Goal: Task Accomplishment & Management: Manage account settings

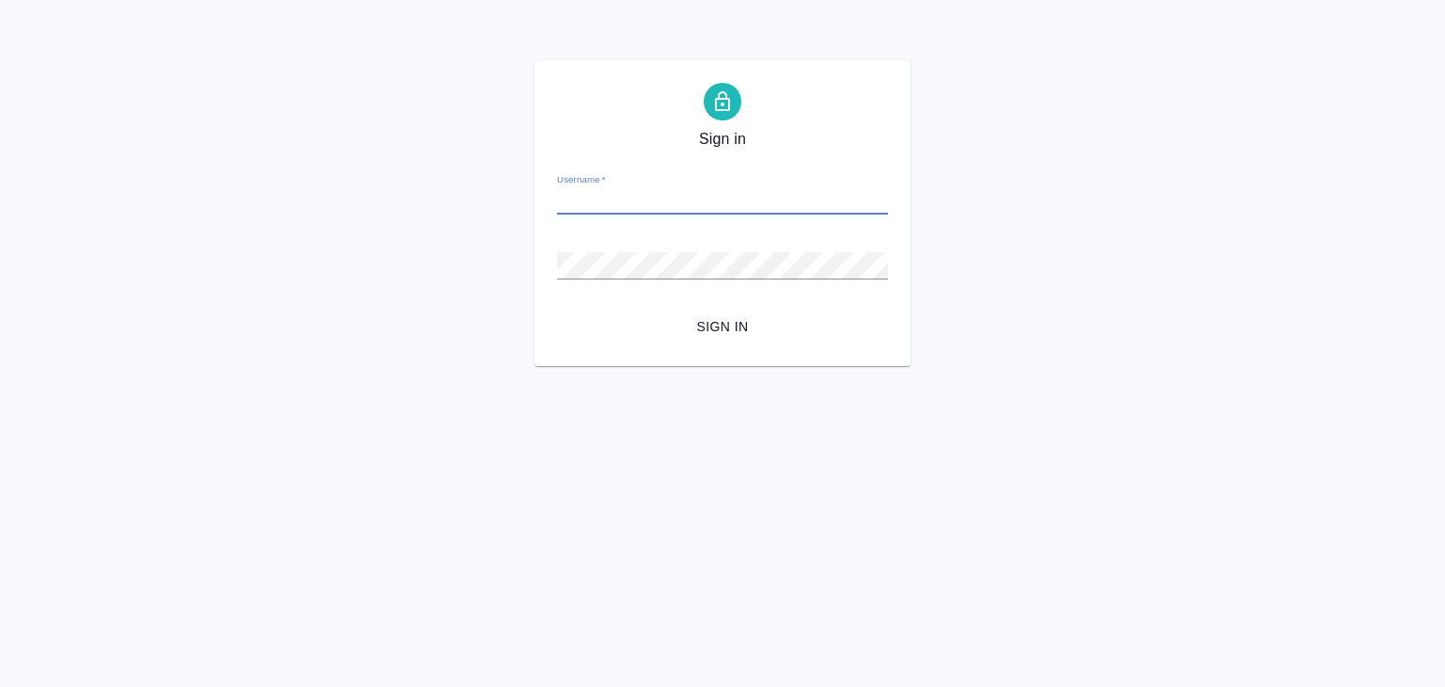
click at [644, 190] on input "Username   *" at bounding box center [722, 201] width 331 height 26
type input "qirisq@mail.ru"
click at [680, 290] on form "Username   * [EMAIL_ADDRESS][DOMAIN_NAME] Password   * urlPath   * /Work/689d82…" at bounding box center [722, 250] width 331 height 185
drag, startPoint x: 662, startPoint y: 207, endPoint x: 482, endPoint y: 200, distance: 180.8
click at [474, 200] on div "Sign in Username   * qirisq@mail.ru Password   * urlPath   * /Work/689d8294c320…" at bounding box center [722, 213] width 1445 height 306
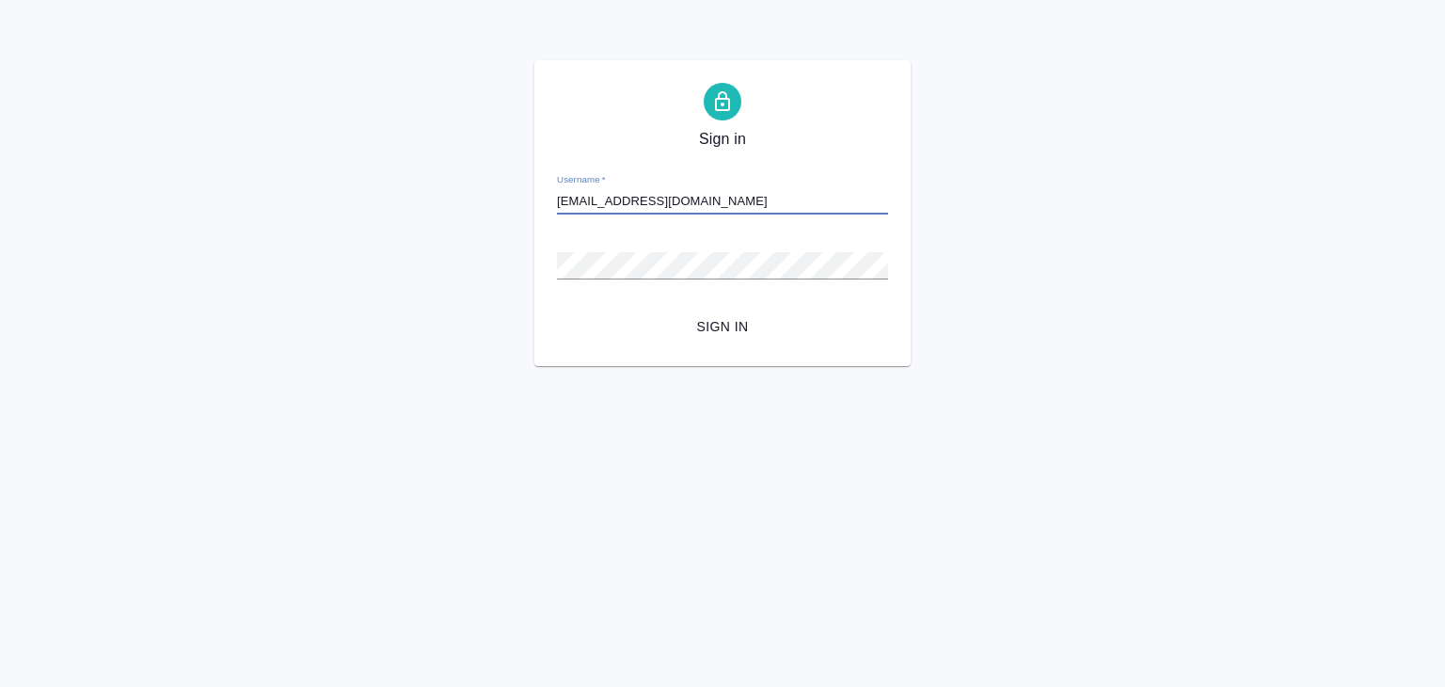
paste input "v.alilekova@awatera.com"
type input "v.alilekova@awatera.com"
click at [734, 318] on span "Sign in" at bounding box center [722, 327] width 301 height 24
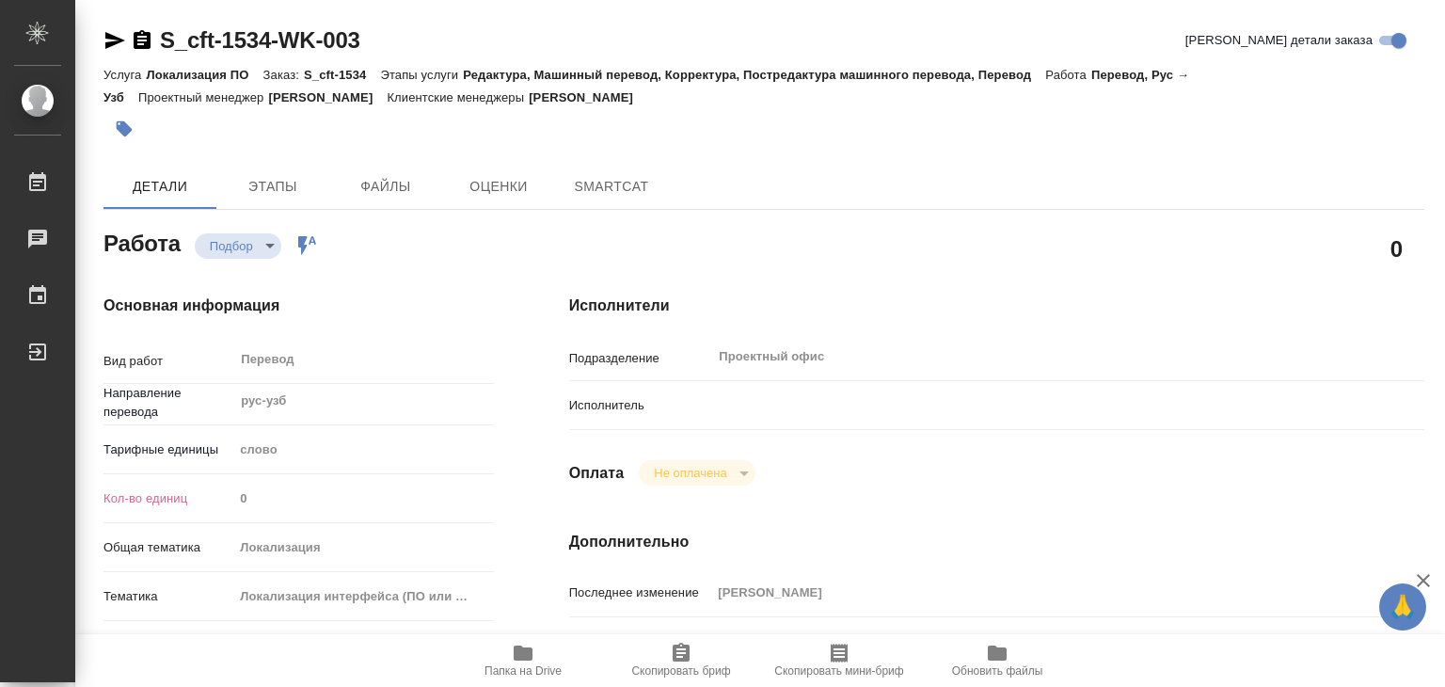
type textarea "x"
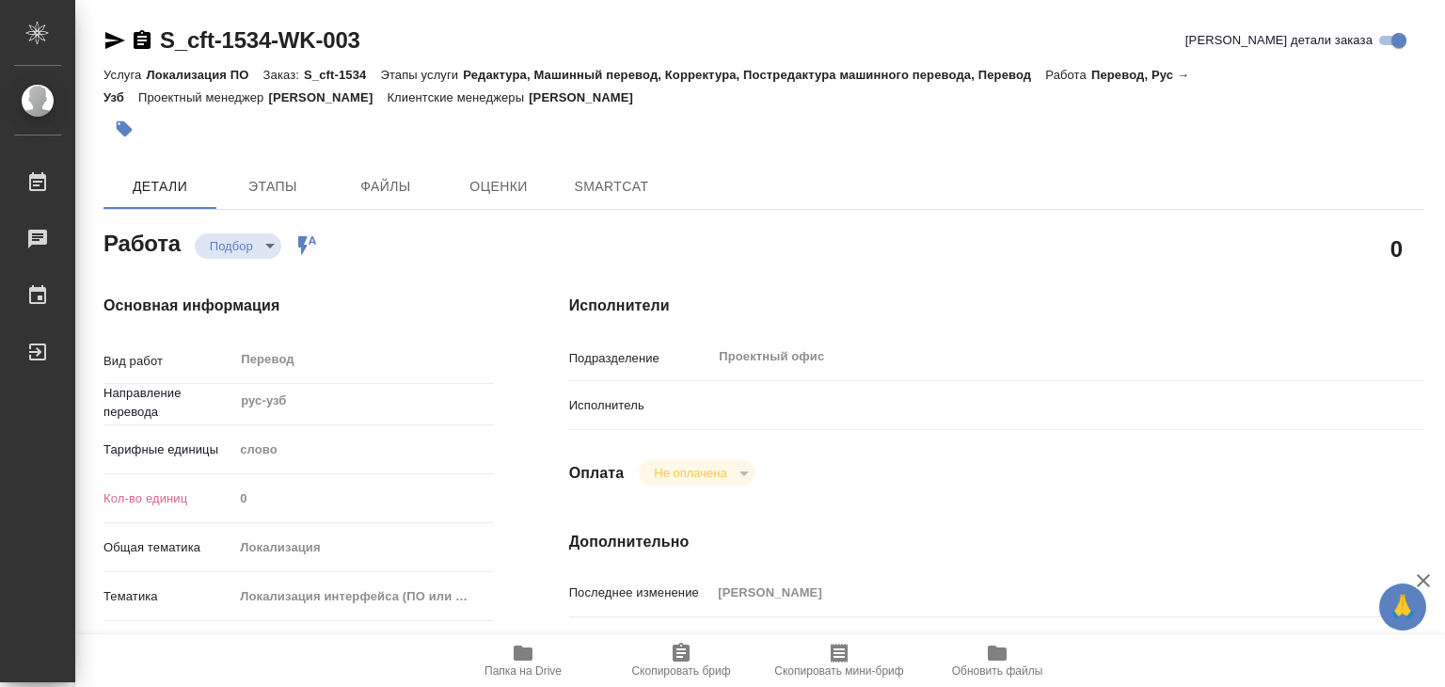
type textarea "x"
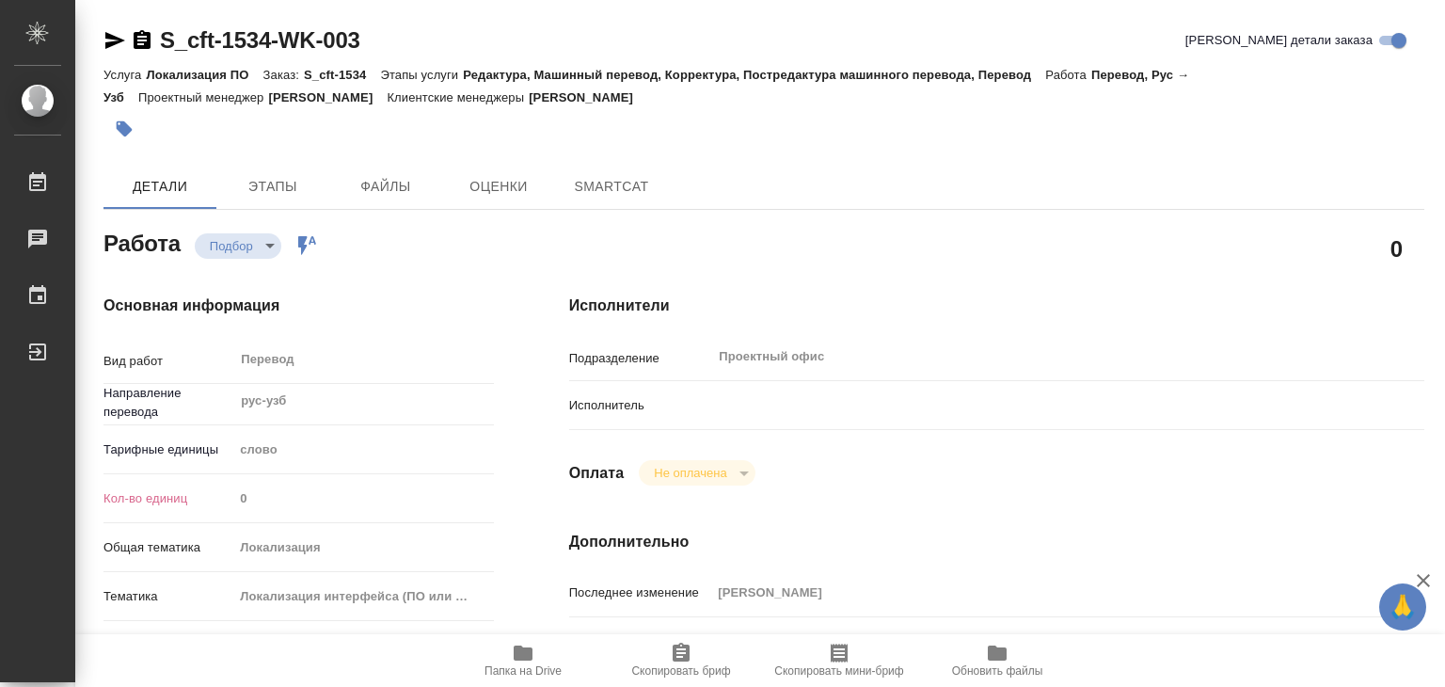
type textarea "x"
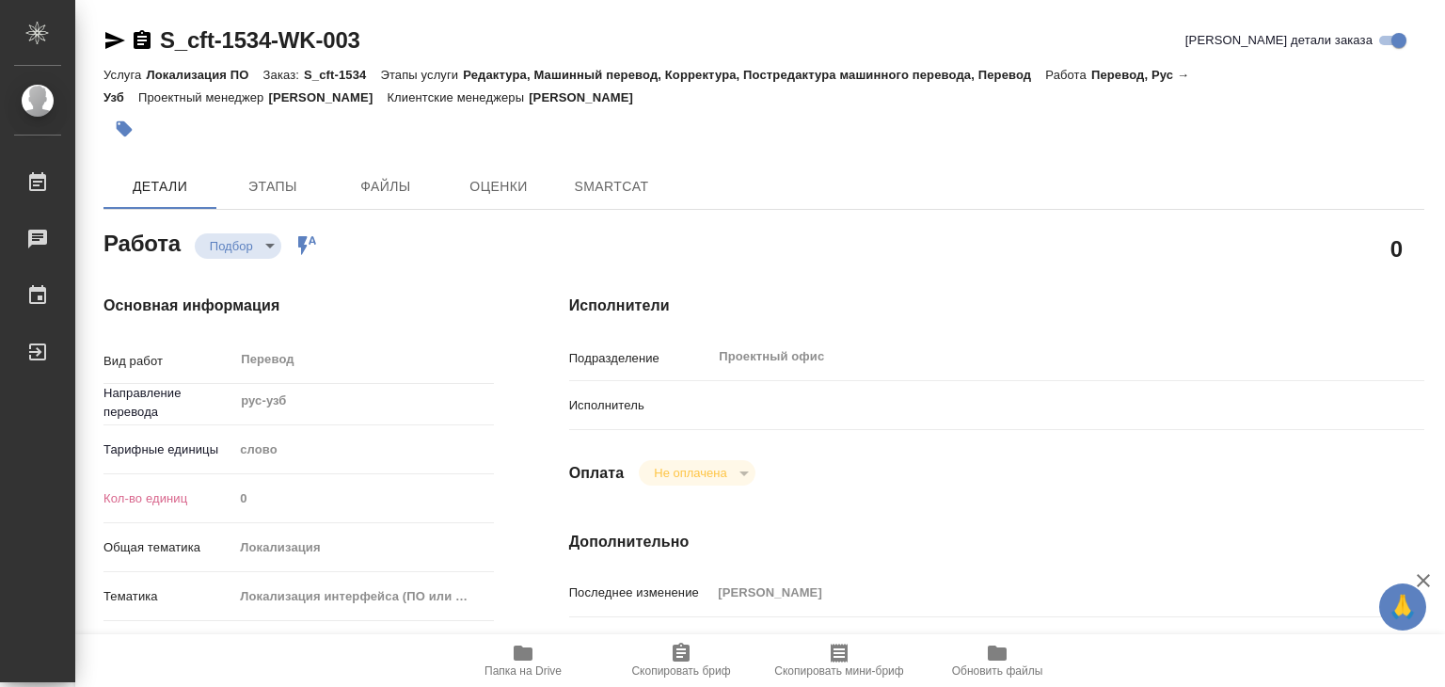
type textarea "x"
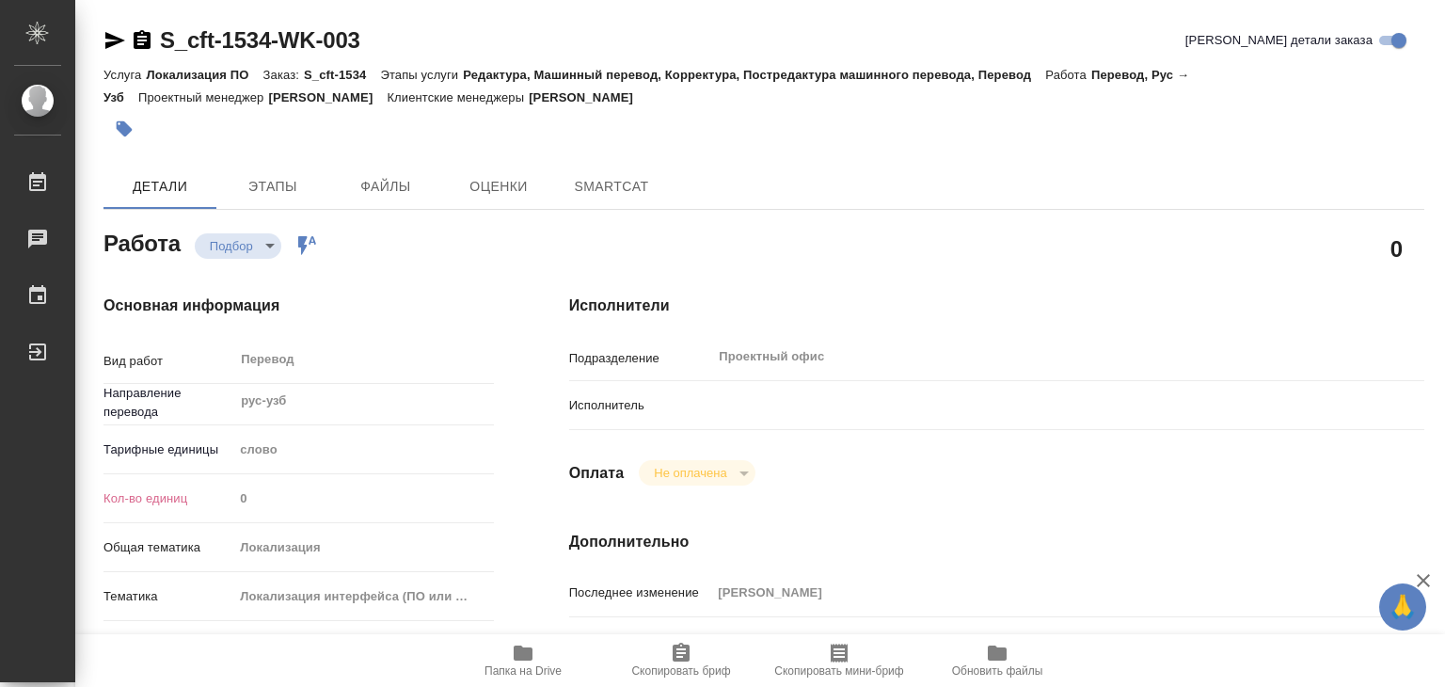
type textarea "x"
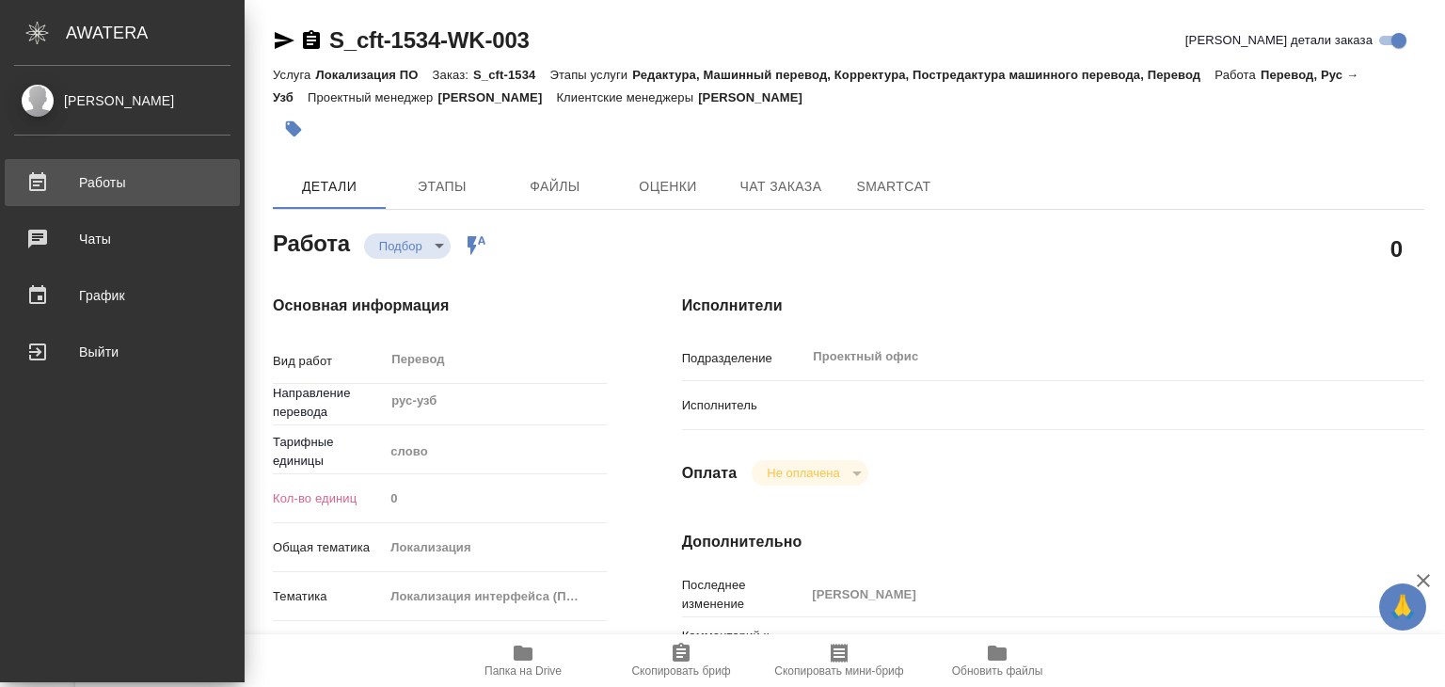
type textarea "x"
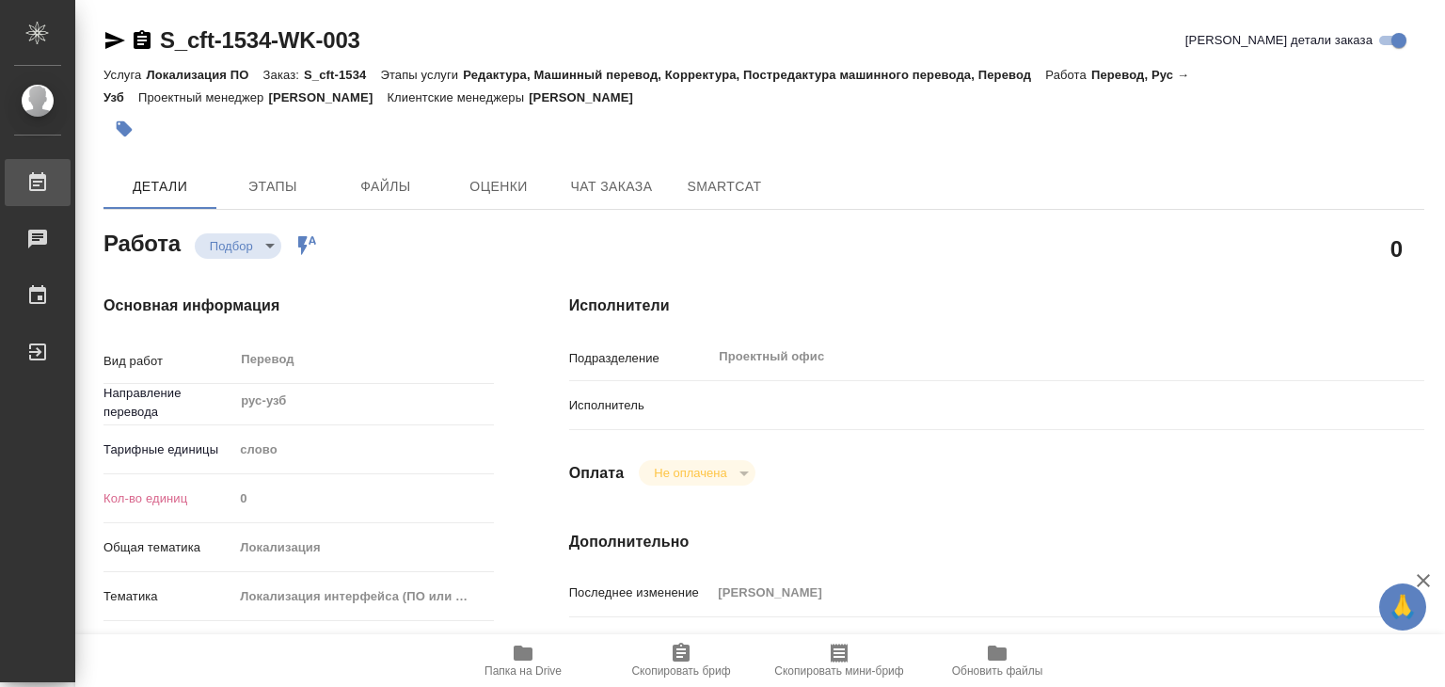
type textarea "x"
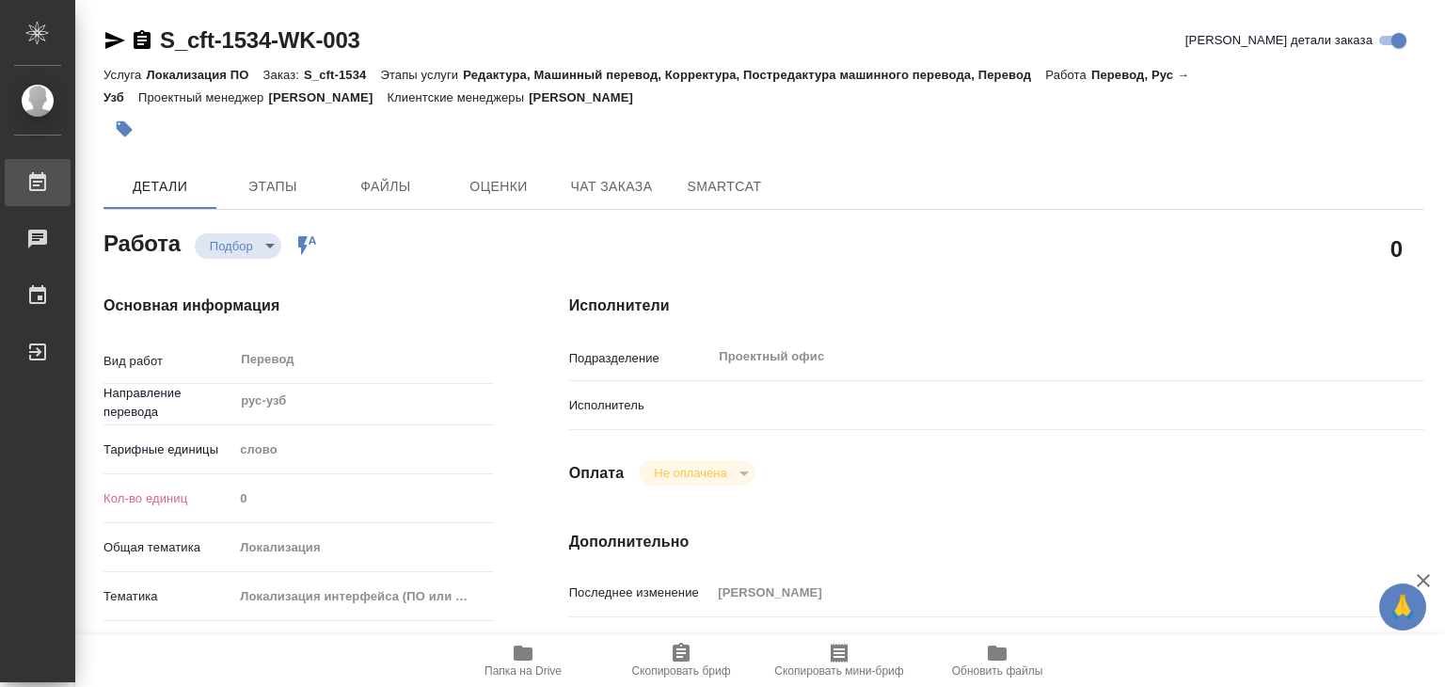
click at [38, 180] on div "Работы" at bounding box center [14, 182] width 47 height 28
type textarea "x"
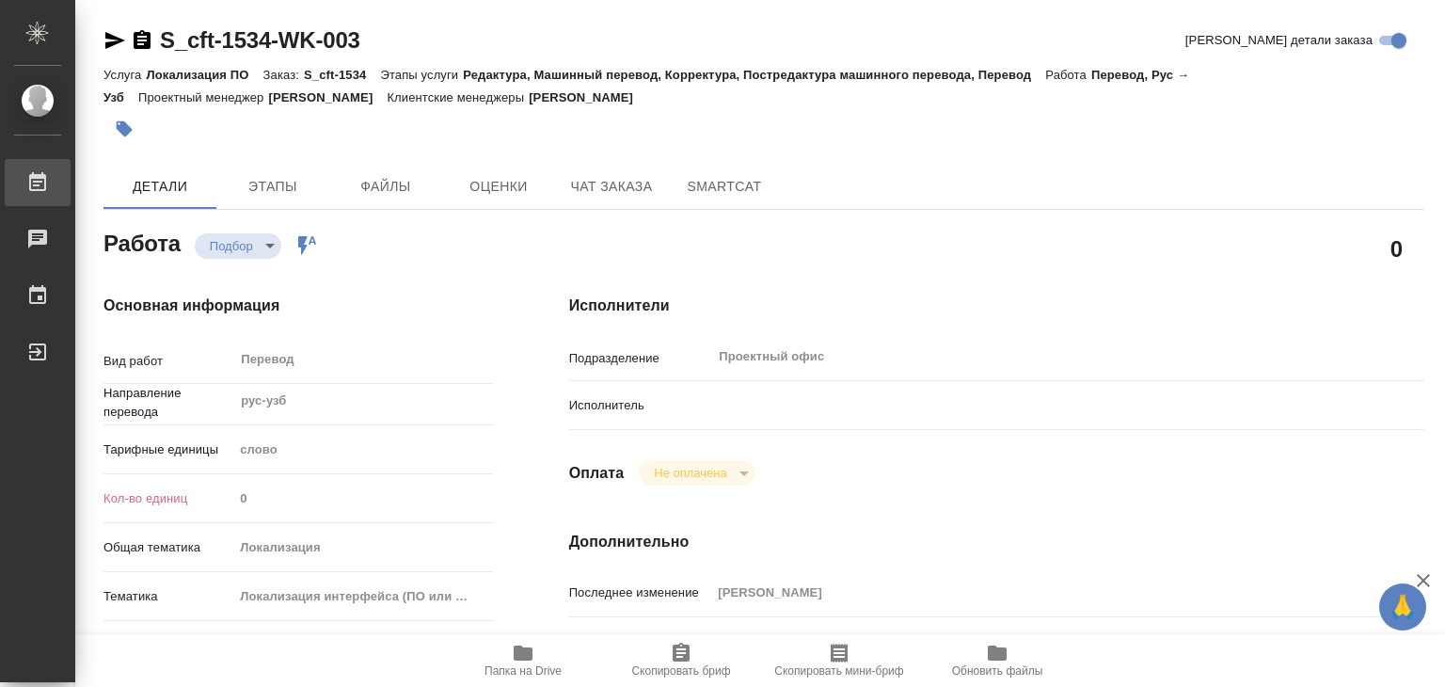
type textarea "x"
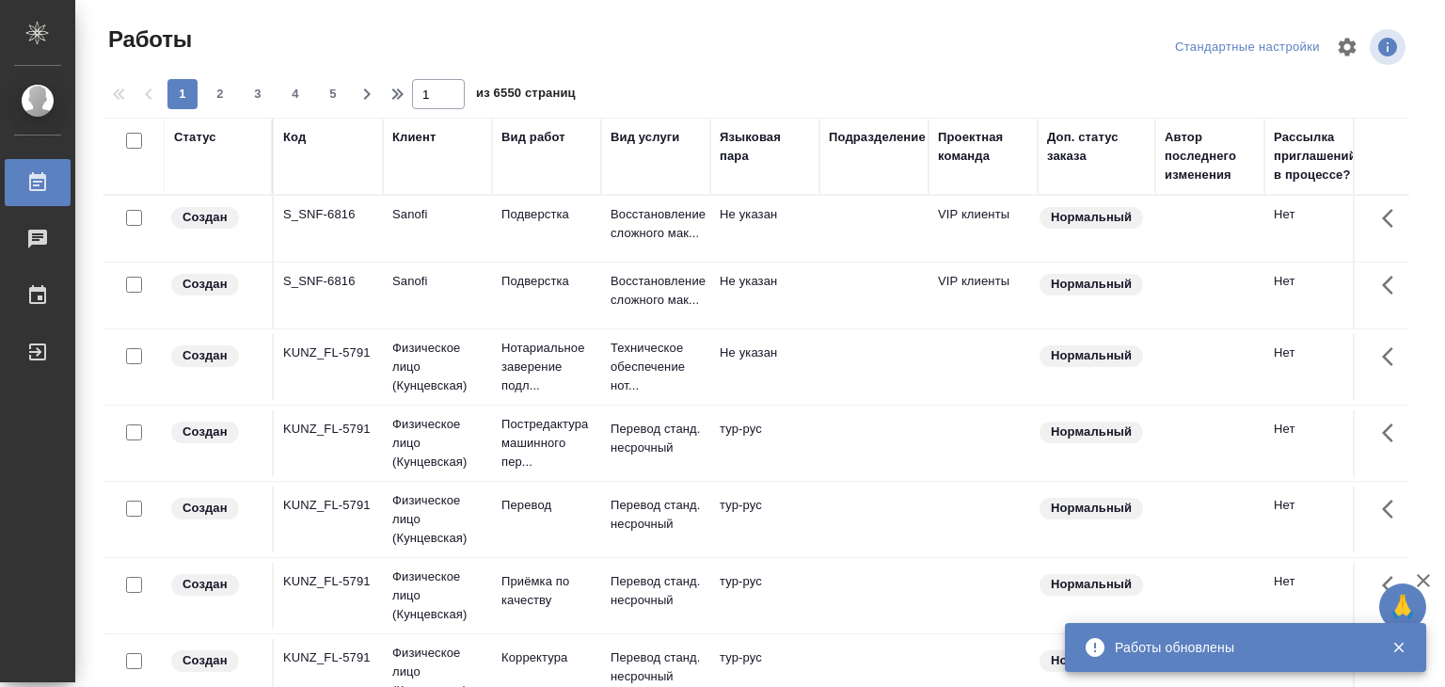
click at [1401, 648] on icon "button" at bounding box center [1399, 648] width 10 height 10
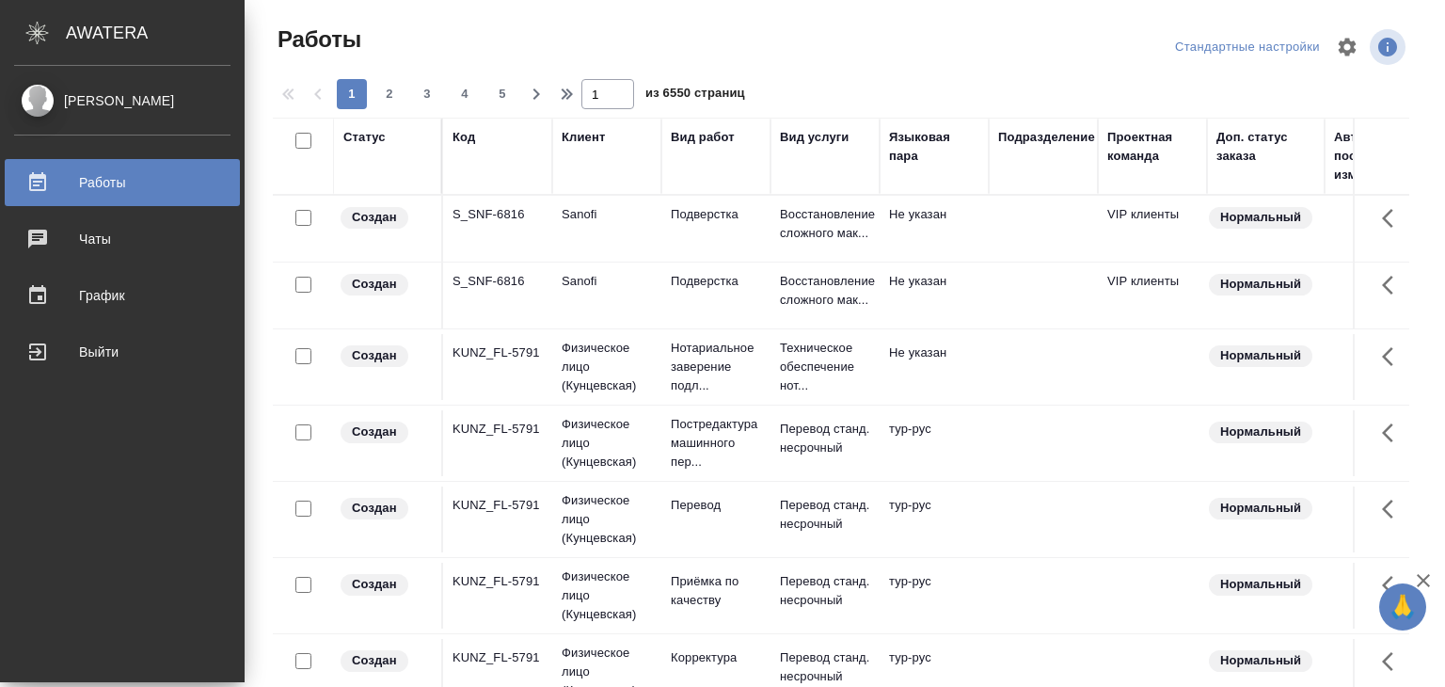
click at [87, 95] on div "[PERSON_NAME]" at bounding box center [122, 100] width 216 height 21
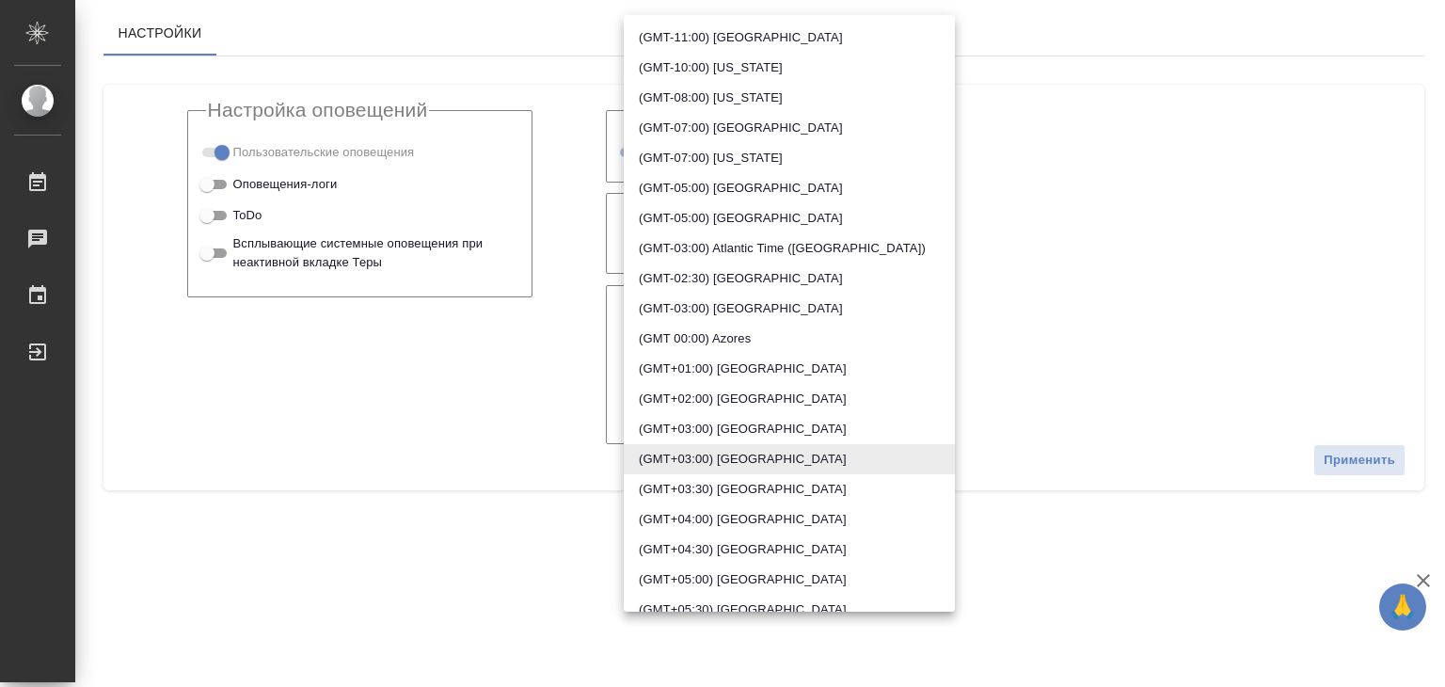
click at [647, 232] on body "🙏 .cls-1 fill:#fff; AWATERA Alilekova [PERSON_NAME] Работы Чаты График Выйти На…" at bounding box center [722, 343] width 1445 height 687
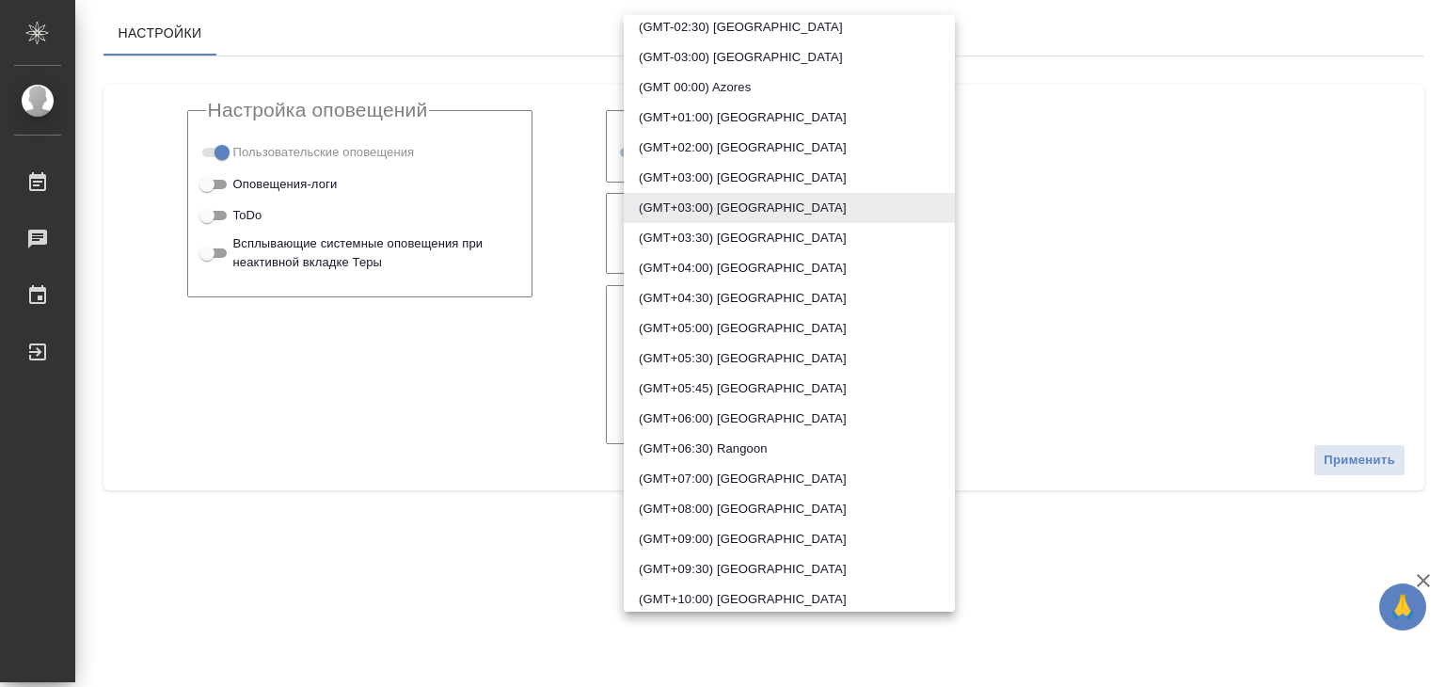
scroll to position [282, 0]
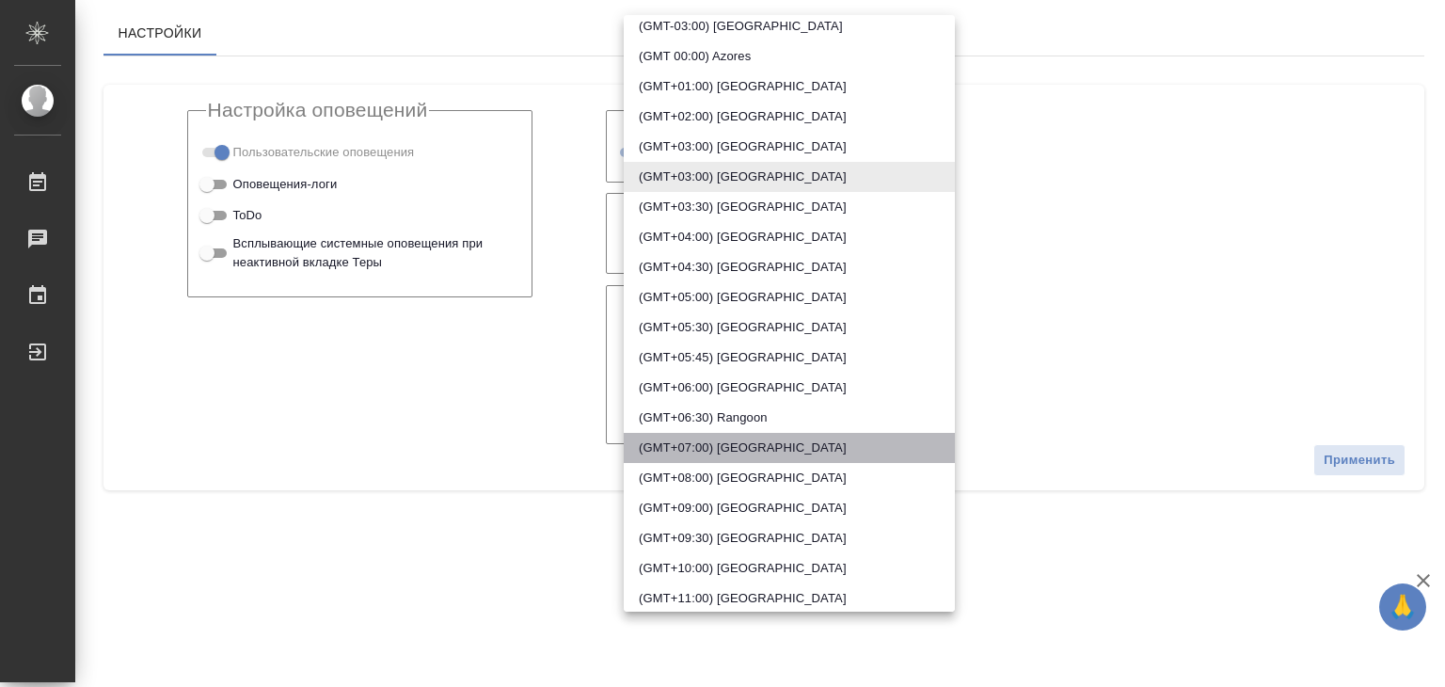
click at [831, 449] on li "(GMT+07:00) [GEOGRAPHIC_DATA]" at bounding box center [789, 448] width 331 height 30
type input "[GEOGRAPHIC_DATA]"
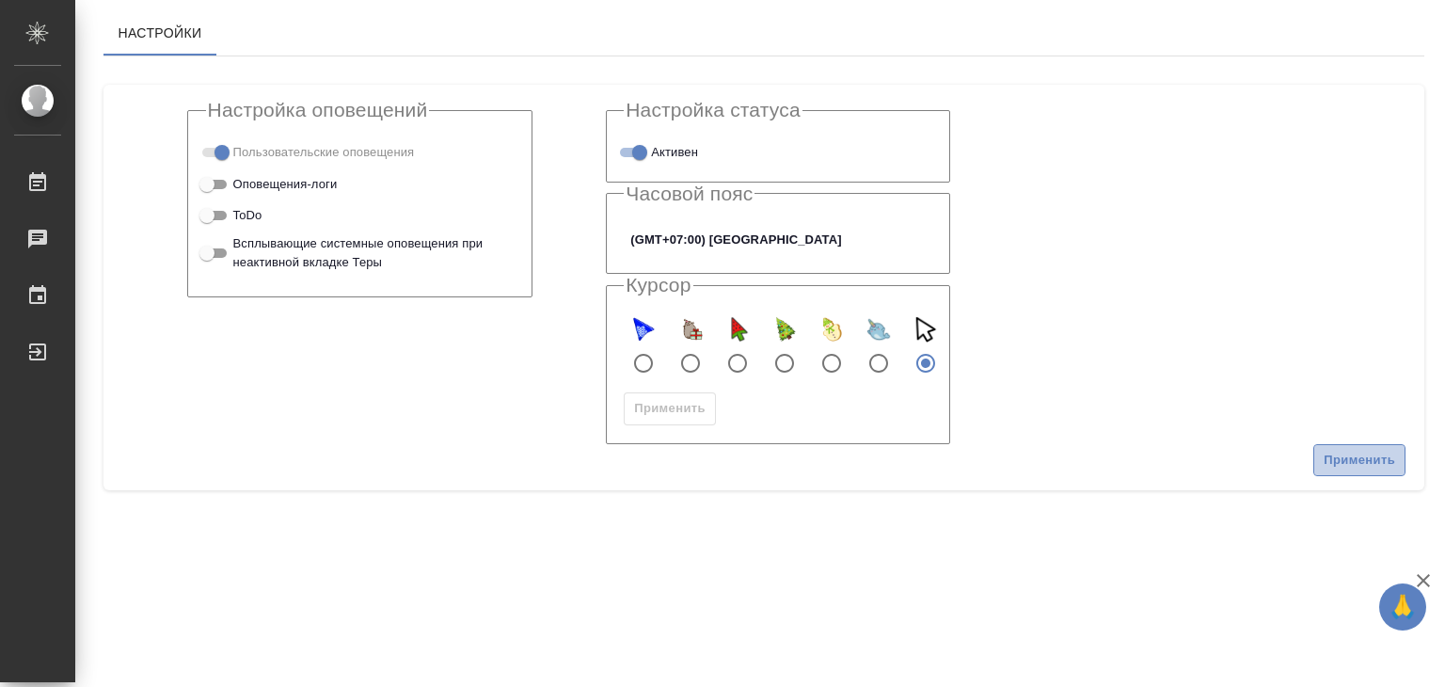
click at [1348, 466] on span "Применить" at bounding box center [1360, 461] width 72 height 22
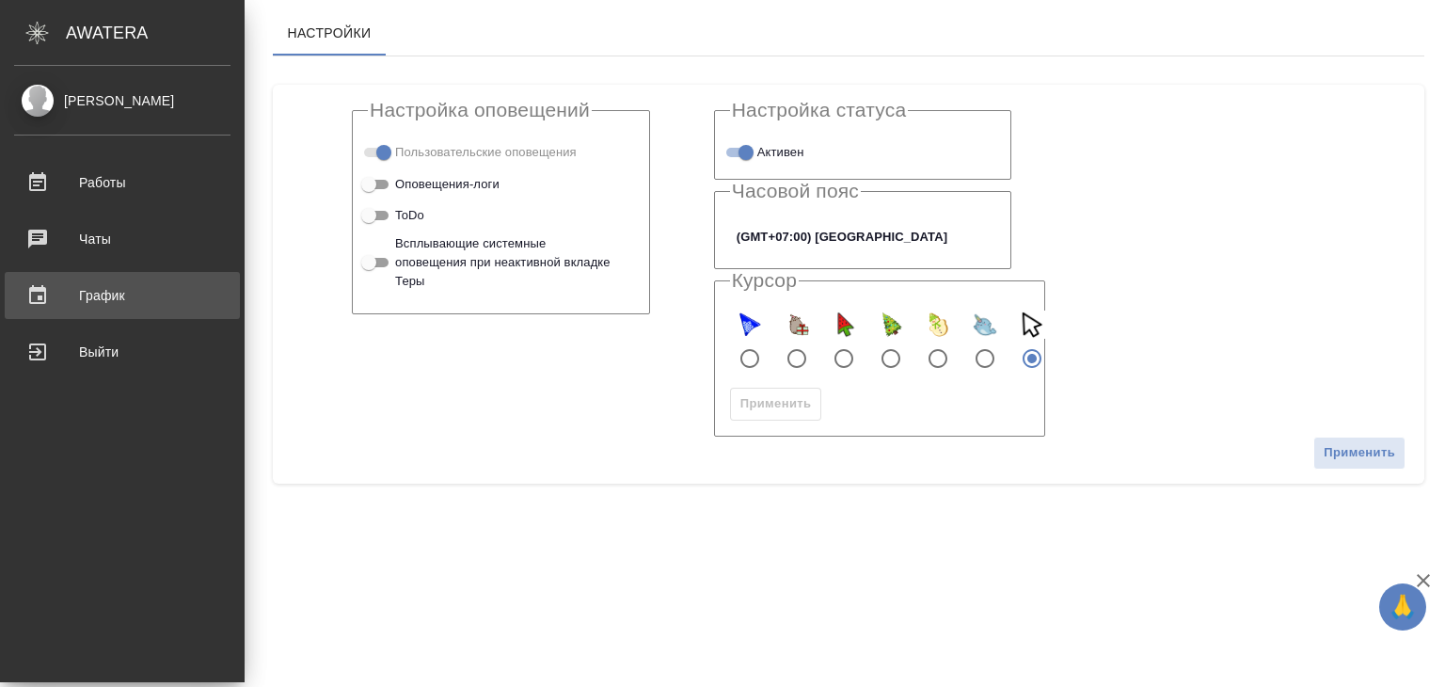
click at [79, 291] on div "График" at bounding box center [122, 295] width 216 height 28
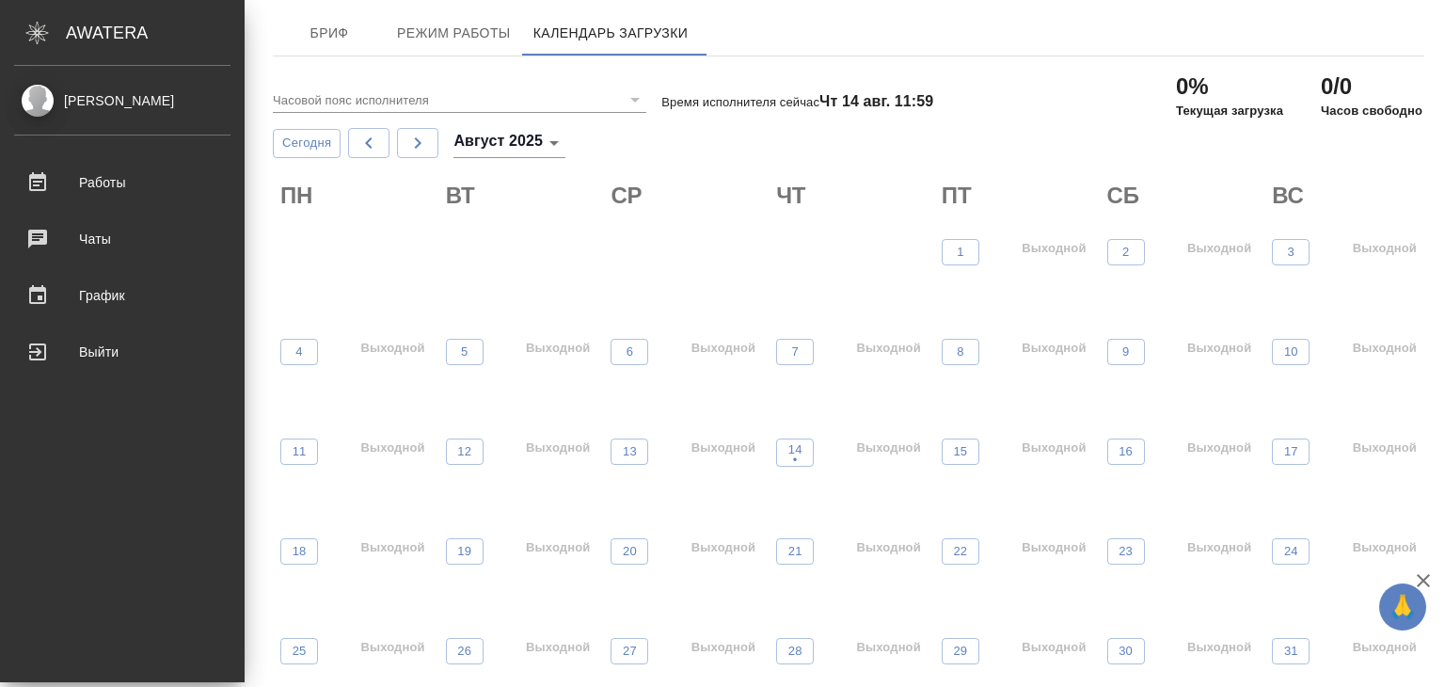
click at [109, 110] on div "[PERSON_NAME]" at bounding box center [122, 100] width 216 height 21
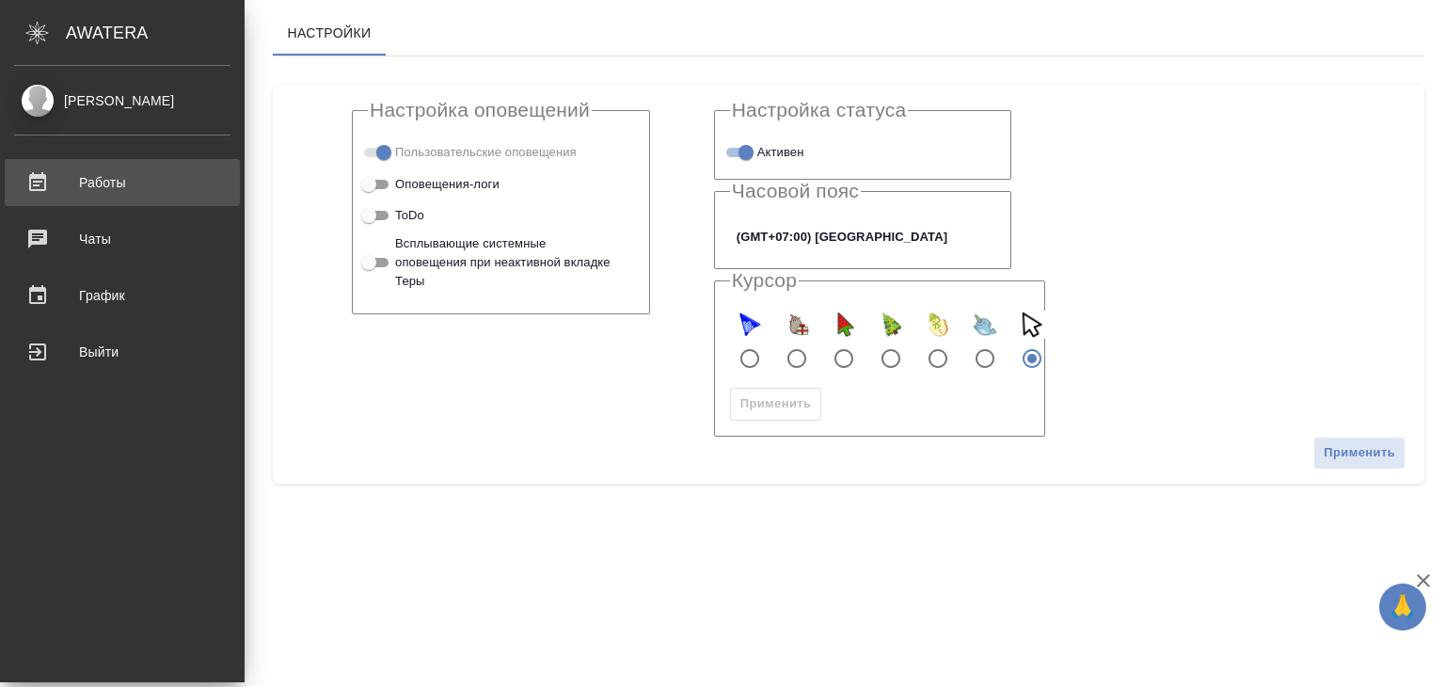
click at [76, 168] on div "Работы" at bounding box center [122, 182] width 216 height 28
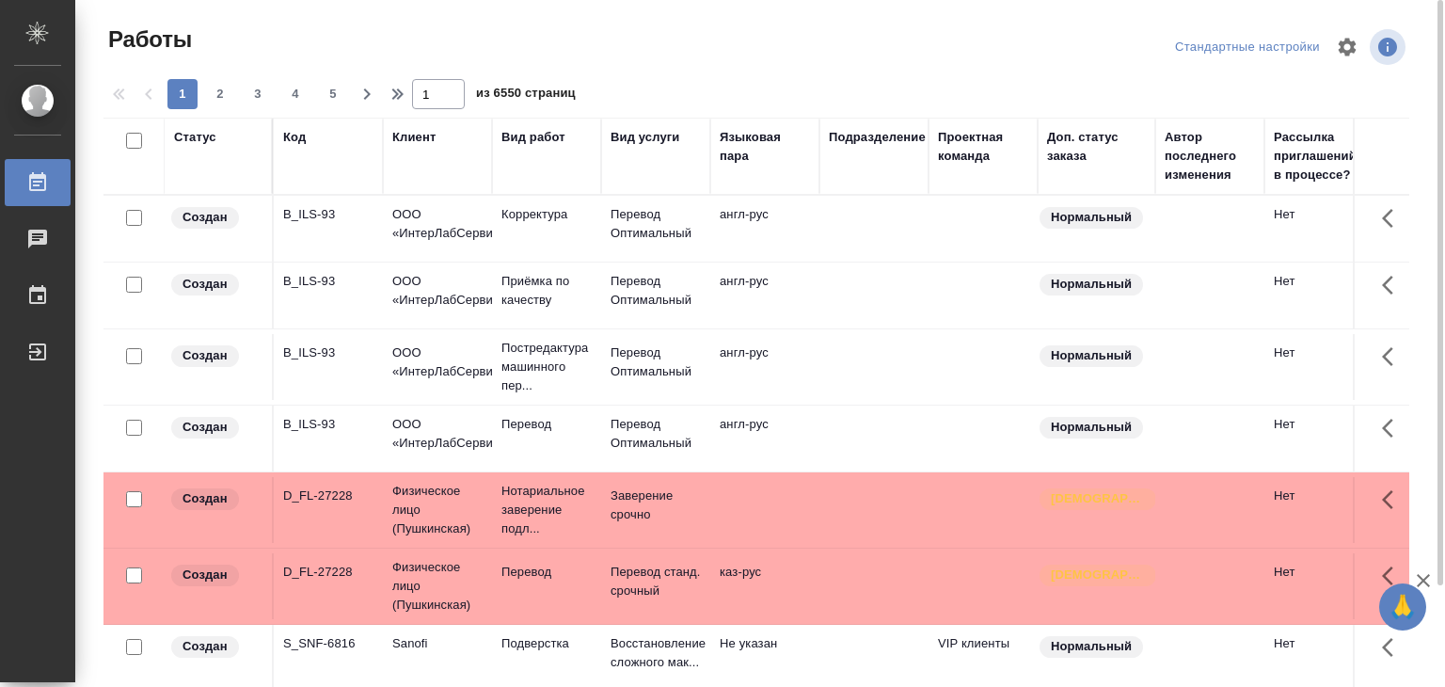
click at [402, 146] on div "Клиент" at bounding box center [413, 137] width 43 height 19
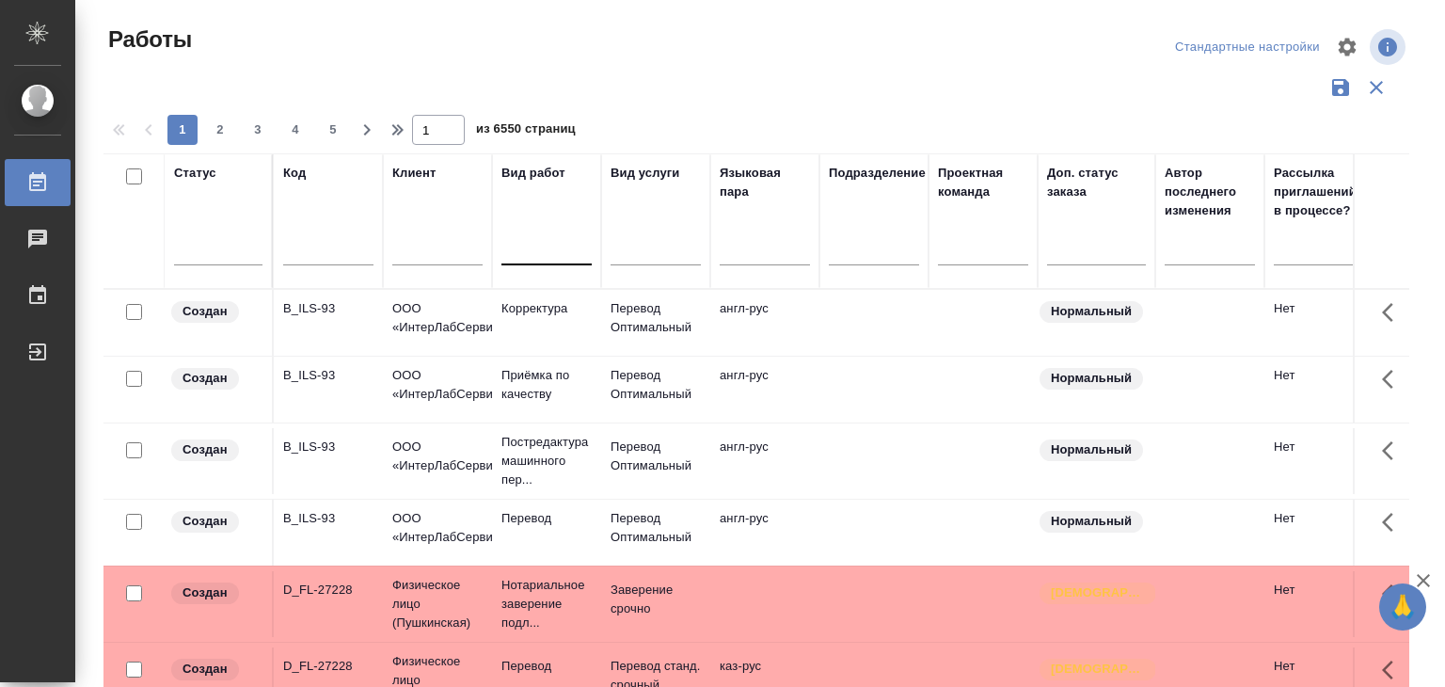
click at [544, 258] on div at bounding box center [547, 245] width 90 height 27
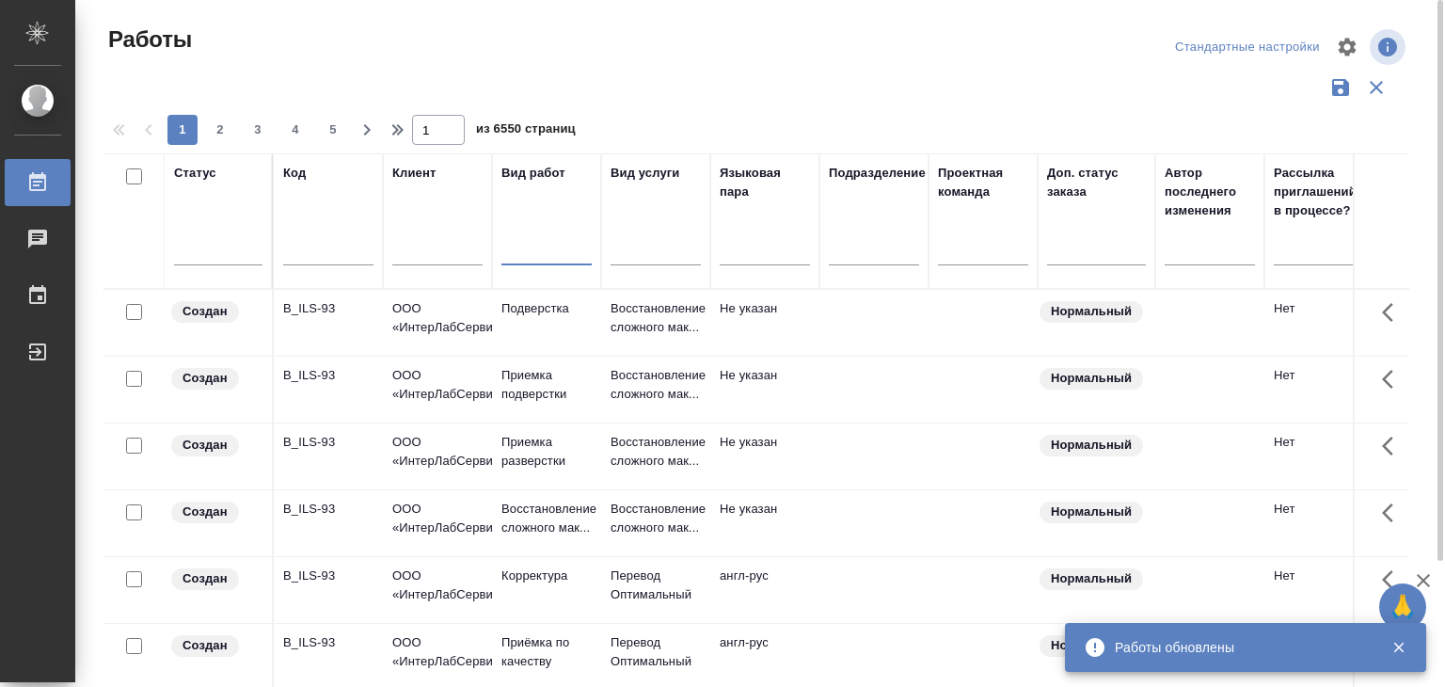
click at [539, 250] on div at bounding box center [547, 245] width 90 height 27
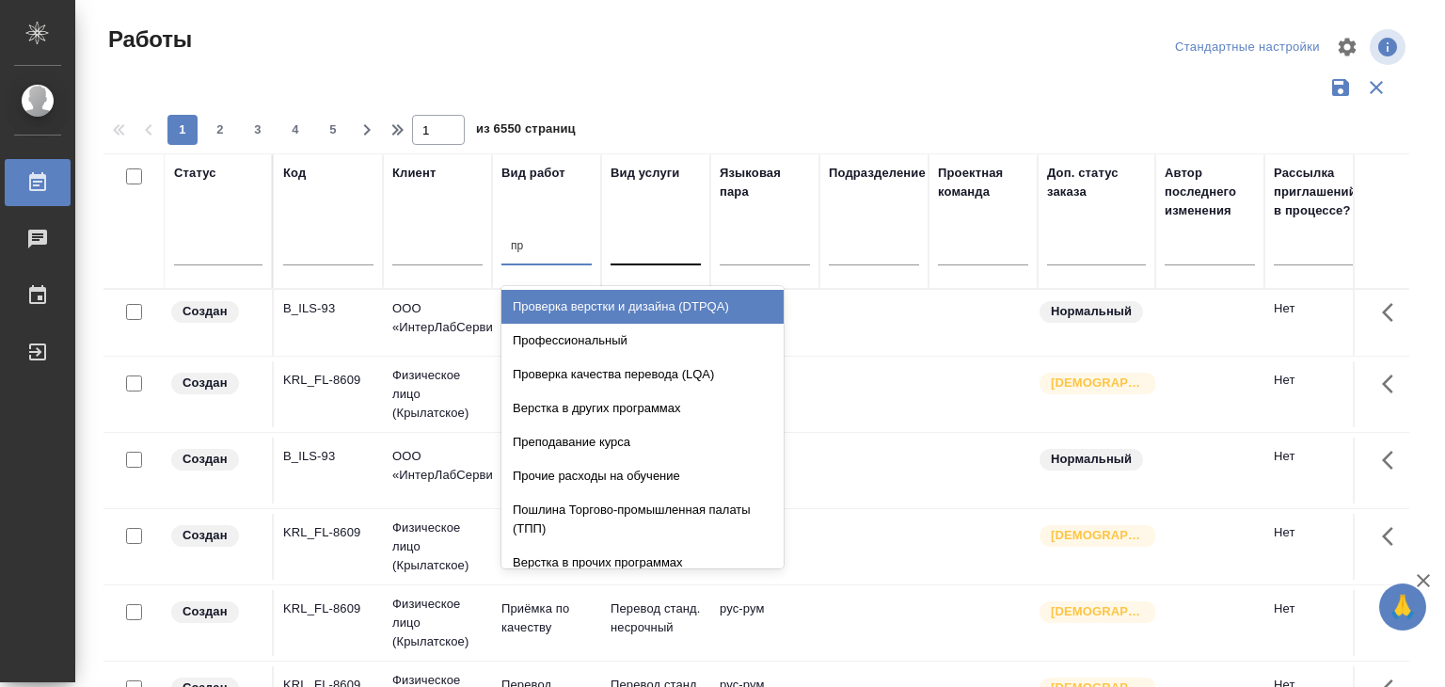
type input "при"
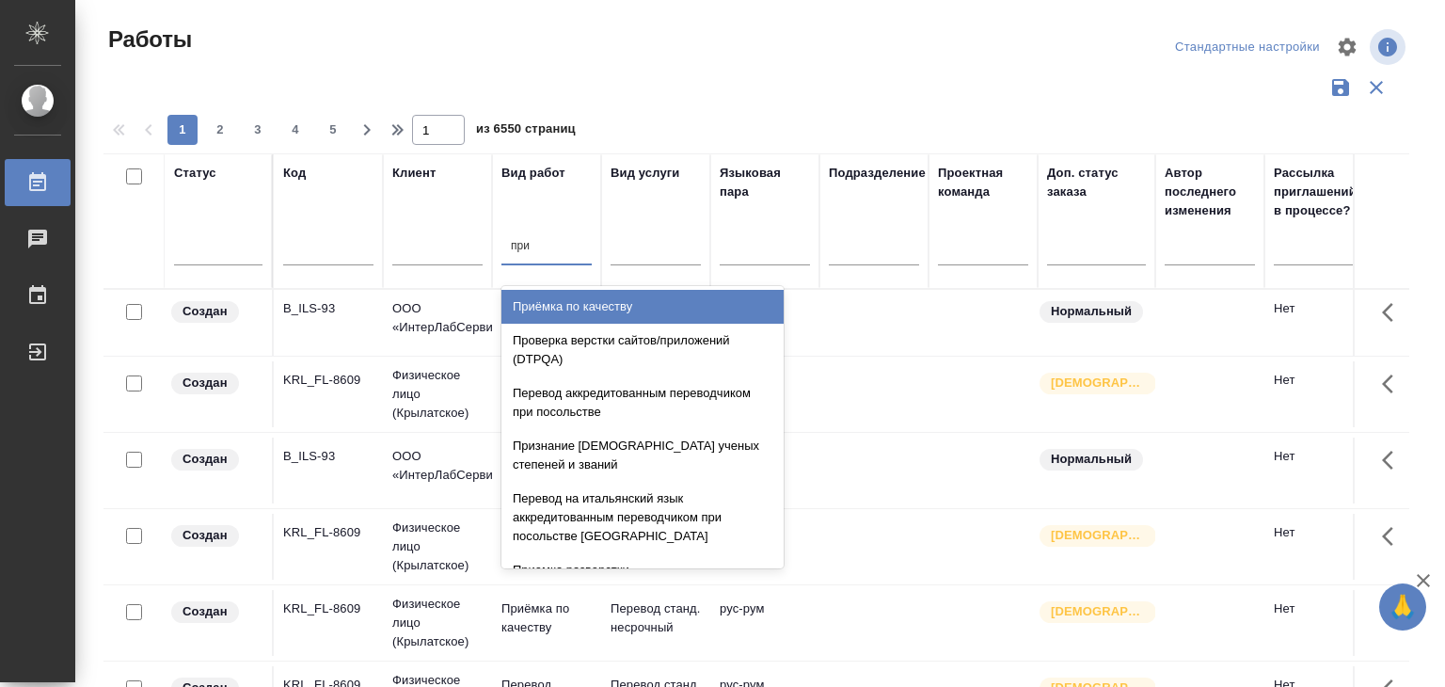
click at [670, 313] on div "Приёмка по качеству" at bounding box center [643, 307] width 282 height 34
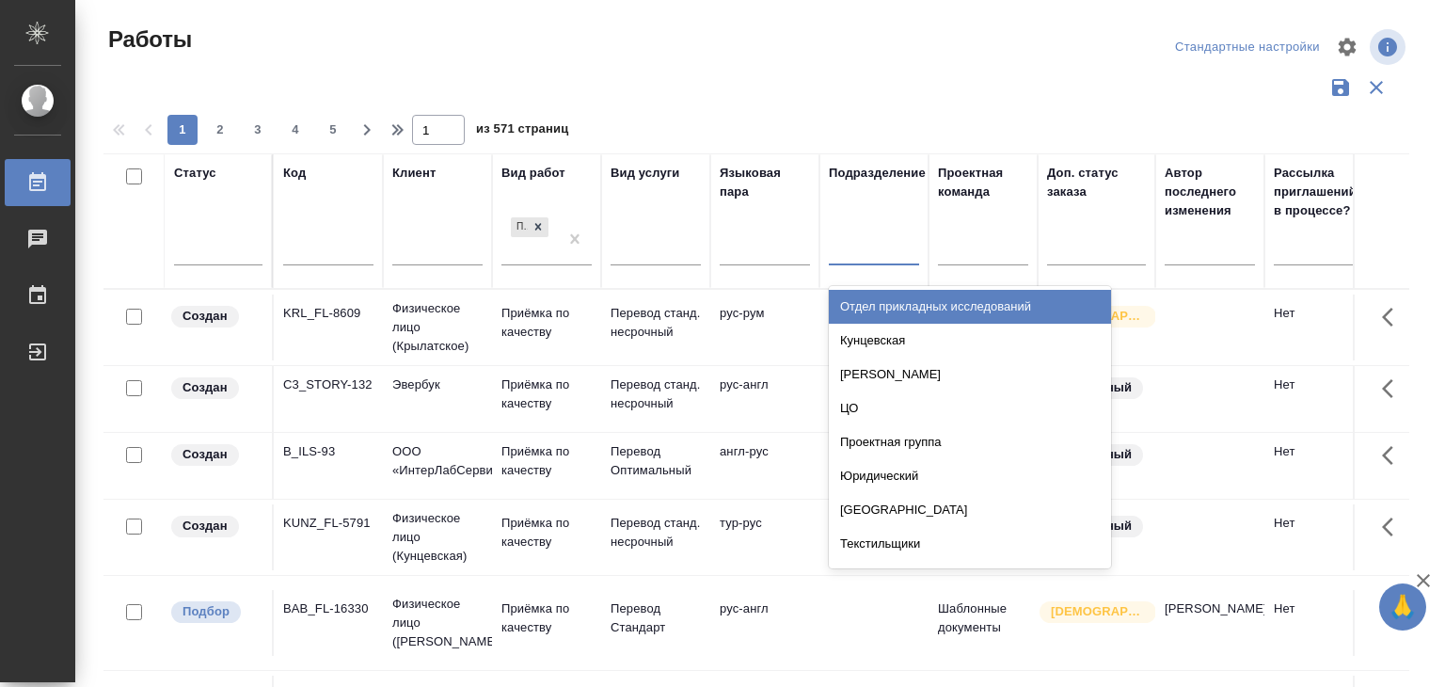
click at [854, 253] on div at bounding box center [874, 245] width 90 height 27
type input "п"
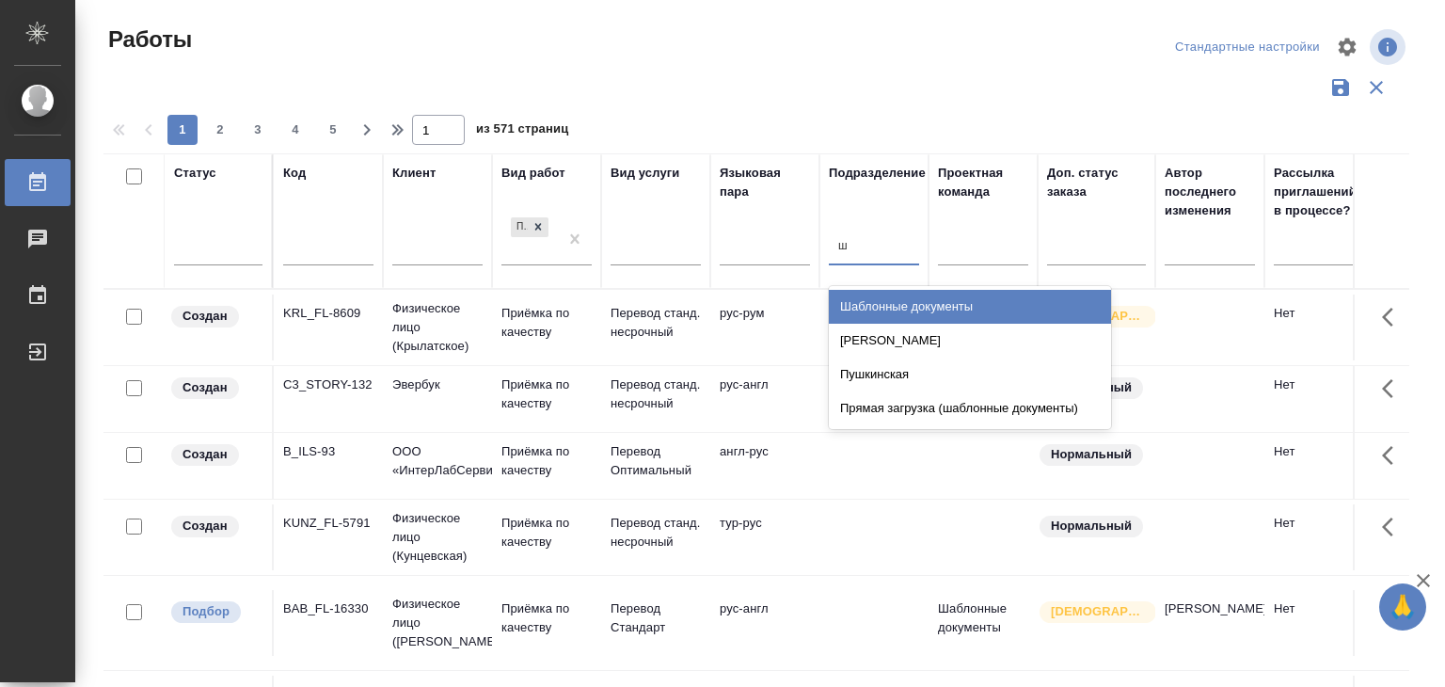
type input "ша"
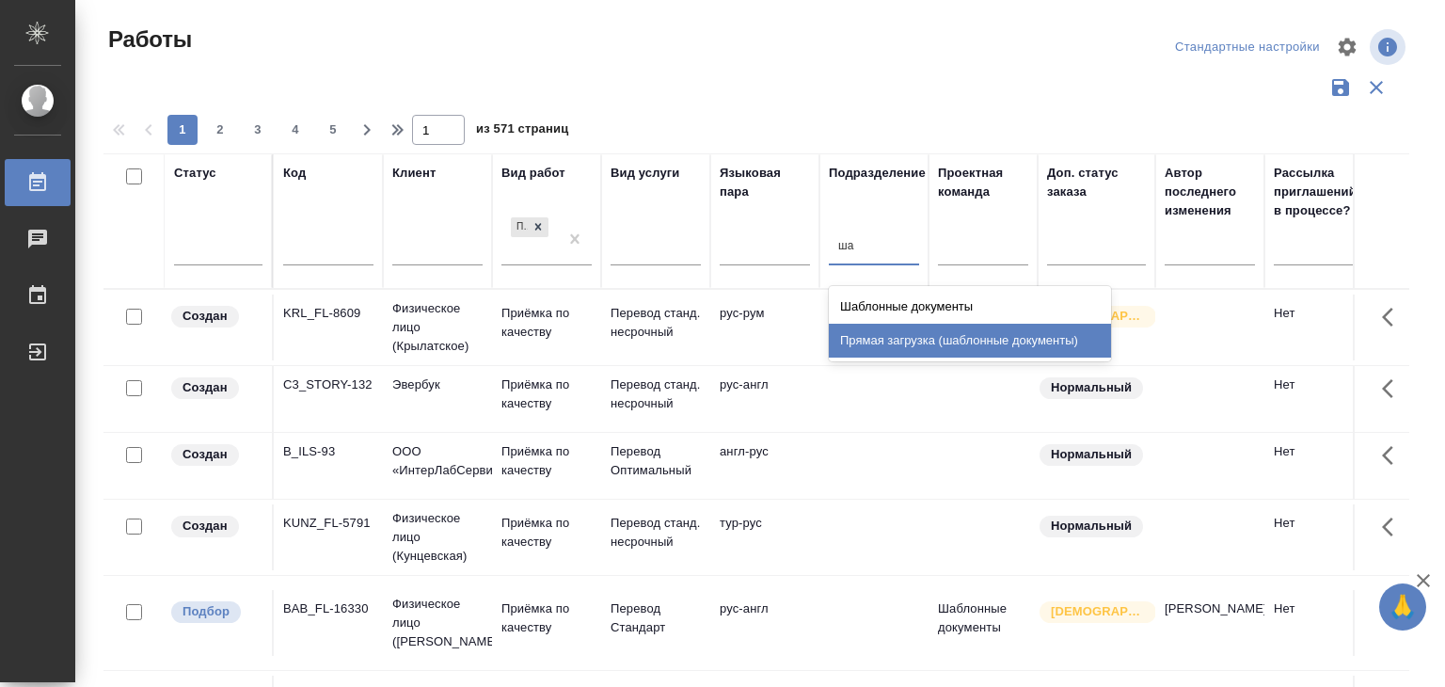
click at [925, 340] on div "Прямая загрузка (шаблонные документы)" at bounding box center [970, 341] width 282 height 34
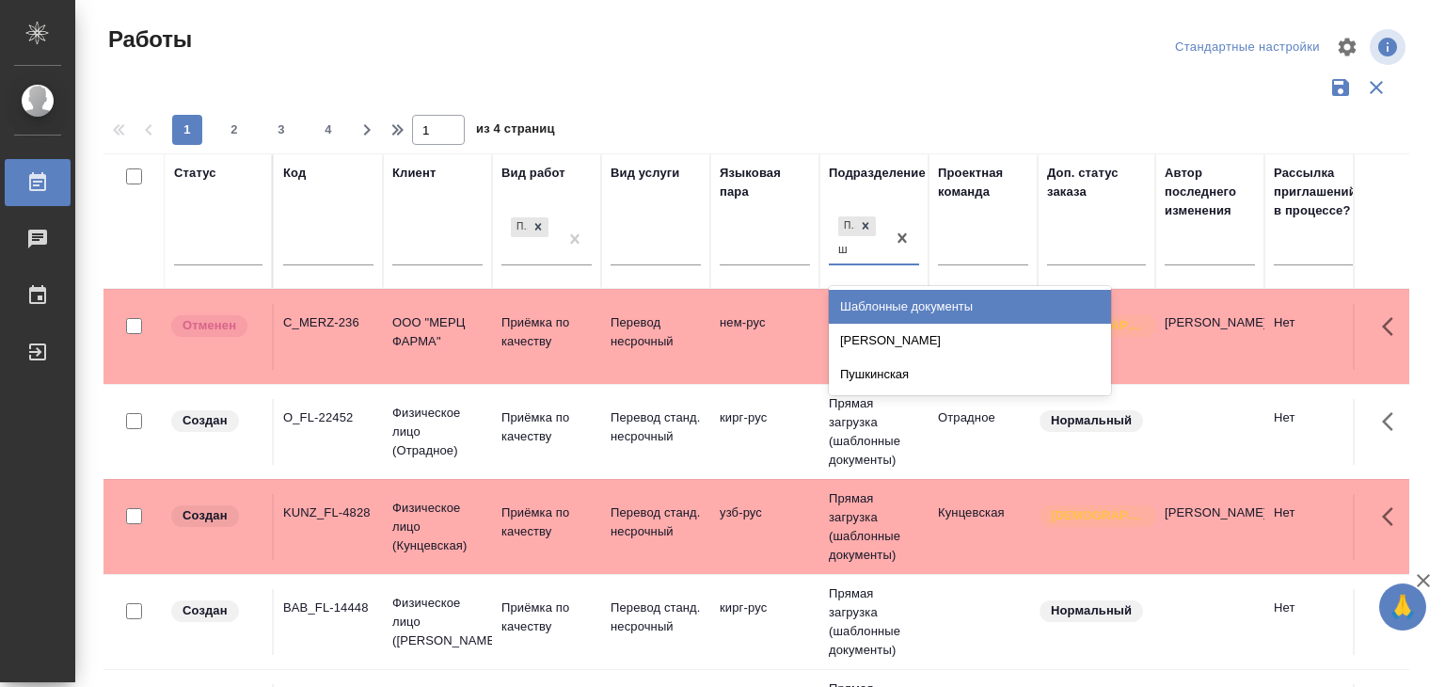
type input "ша"
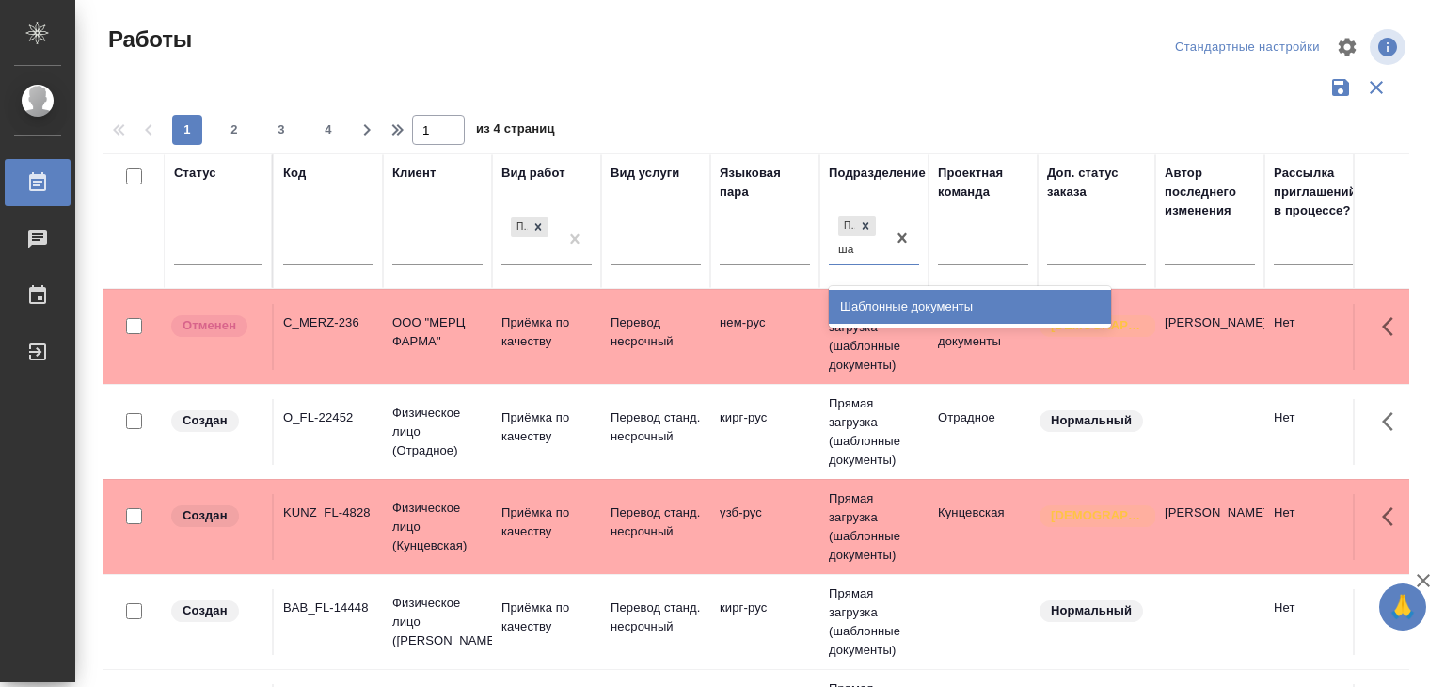
click at [906, 304] on div "Шаблонные документы" at bounding box center [970, 307] width 282 height 34
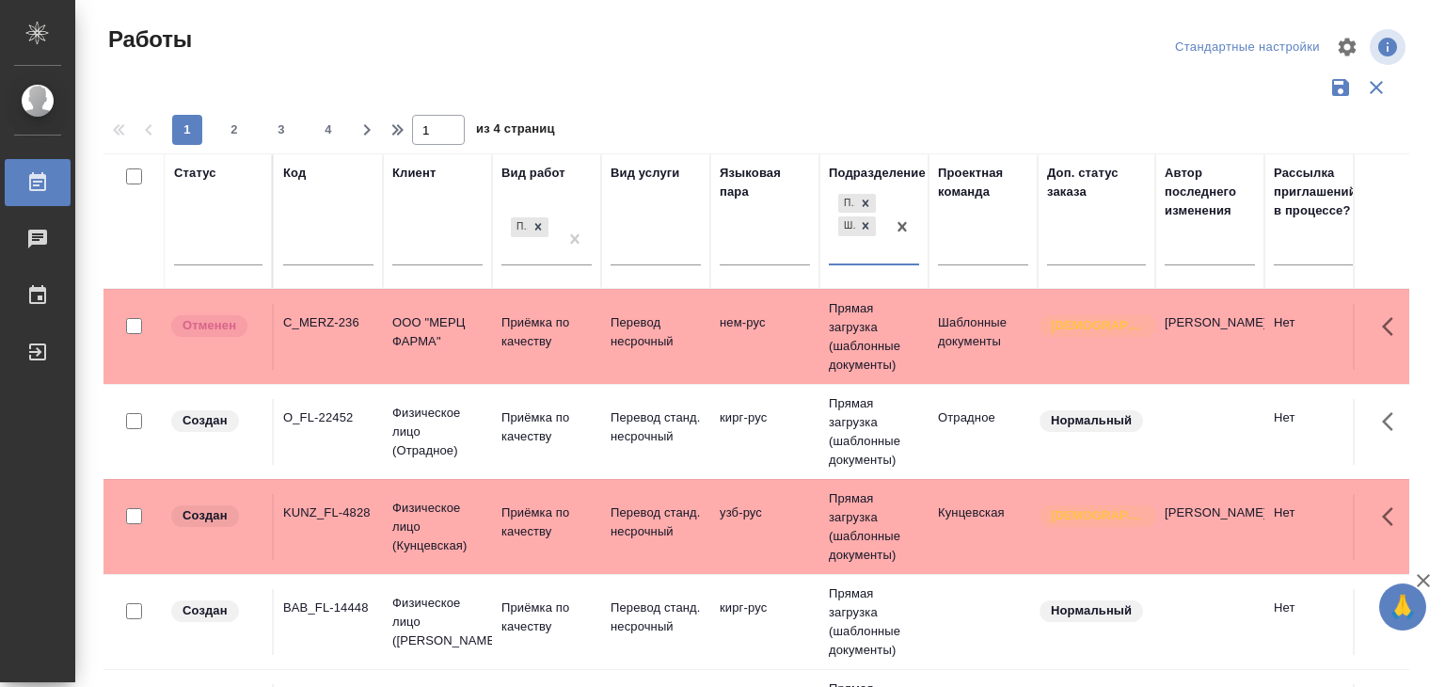
click at [1059, 72] on div at bounding box center [757, 88] width 1306 height 36
click at [1332, 91] on icon "button" at bounding box center [1340, 87] width 17 height 17
